Goal: Find specific page/section: Find specific page/section

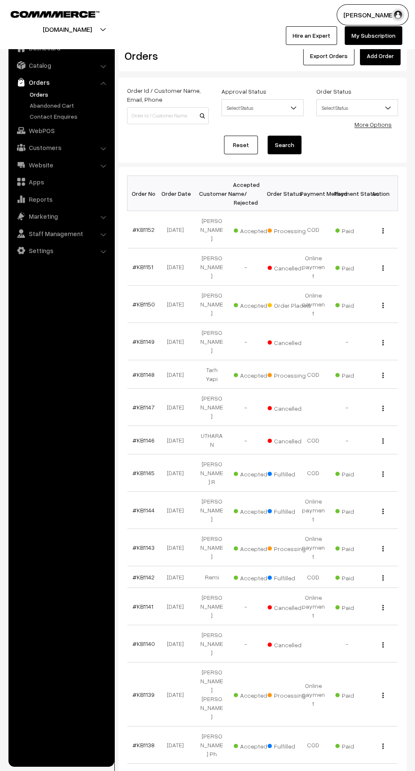
click at [80, 106] on link "Abandoned Cart" at bounding box center [70, 105] width 84 height 9
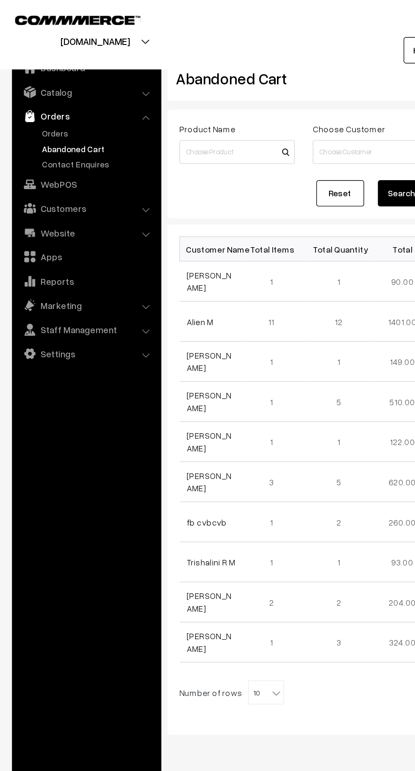
click at [28, 96] on link "Orders" at bounding box center [70, 94] width 84 height 9
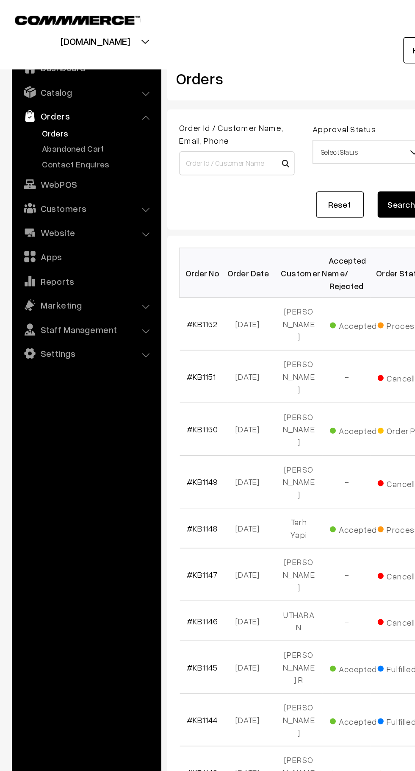
click at [47, 106] on link "Abandoned Cart" at bounding box center [70, 105] width 84 height 9
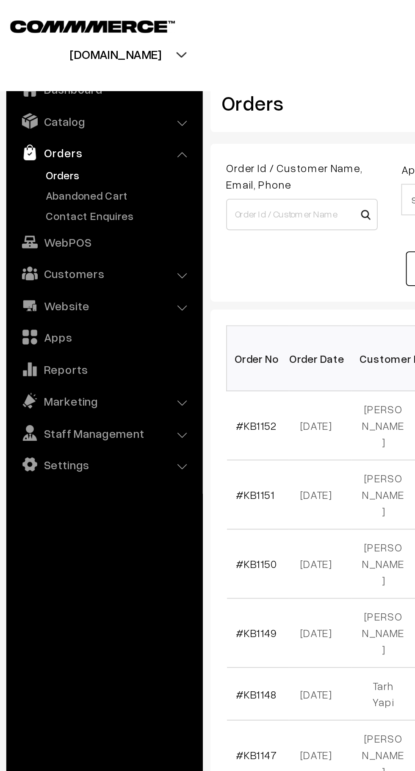
click at [40, 108] on link "Abandoned Cart" at bounding box center [70, 105] width 84 height 9
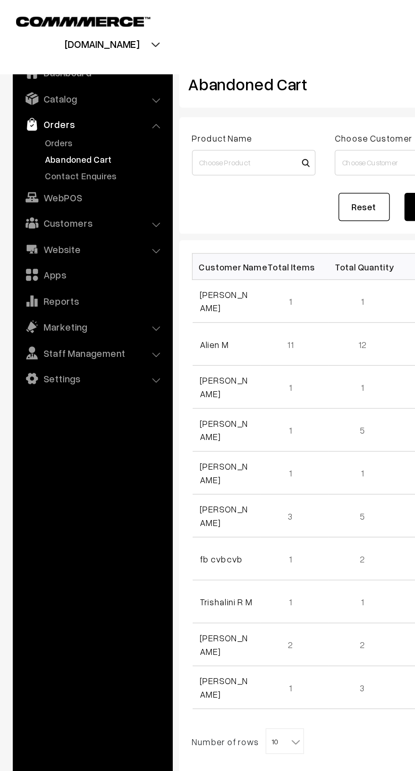
click at [30, 98] on link "Orders" at bounding box center [70, 94] width 84 height 9
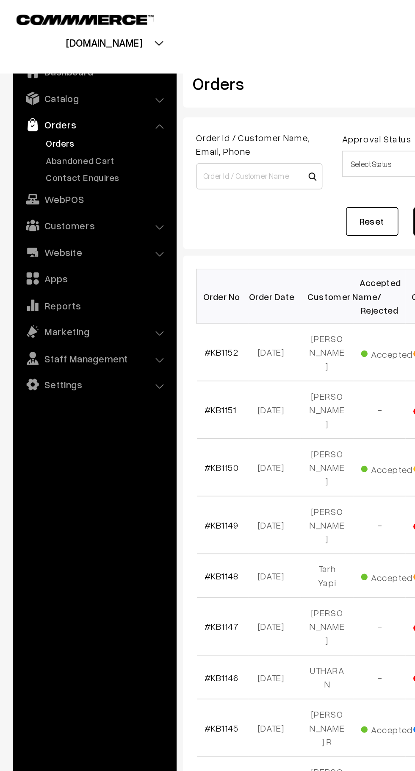
click at [145, 226] on link "#KB1152" at bounding box center [144, 229] width 22 height 7
